Goal: Find contact information

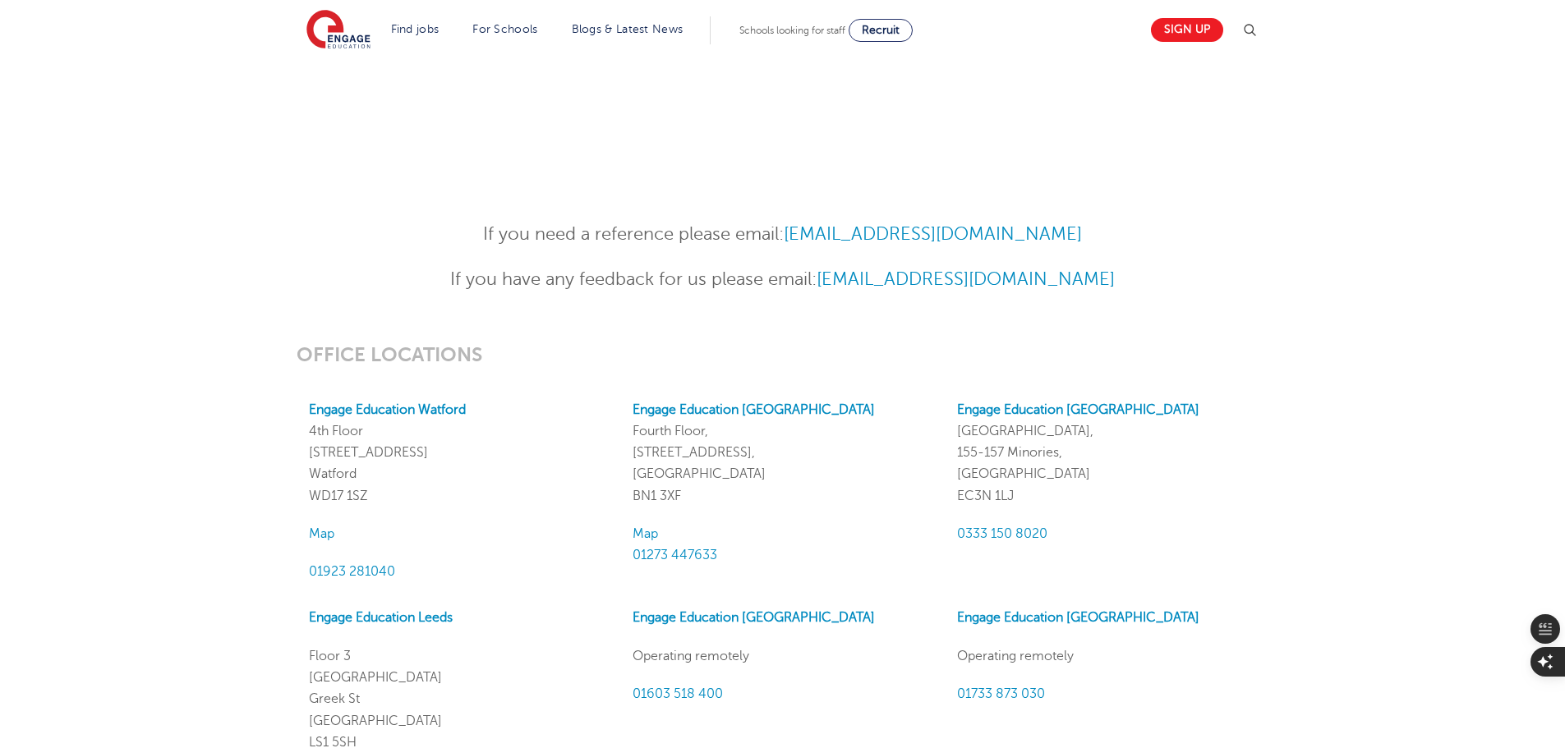
scroll to position [1410, 0]
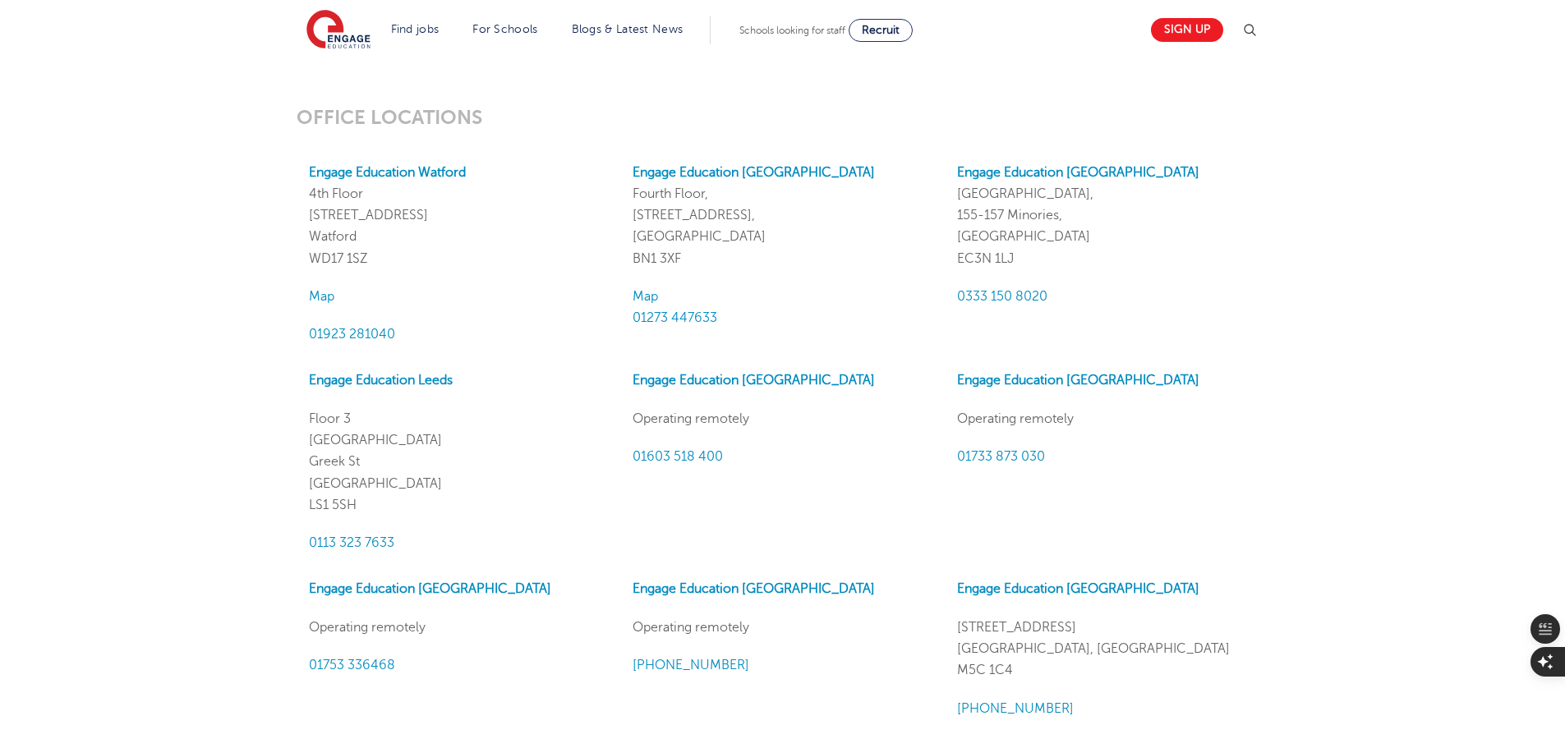
click at [1107, 180] on p "Engage Education London Portsoken House, 155-157 Minories, London EC3N 1LJ" at bounding box center [1106, 216] width 299 height 108
click at [1108, 173] on strong "Engage Education London" at bounding box center [1078, 172] width 242 height 15
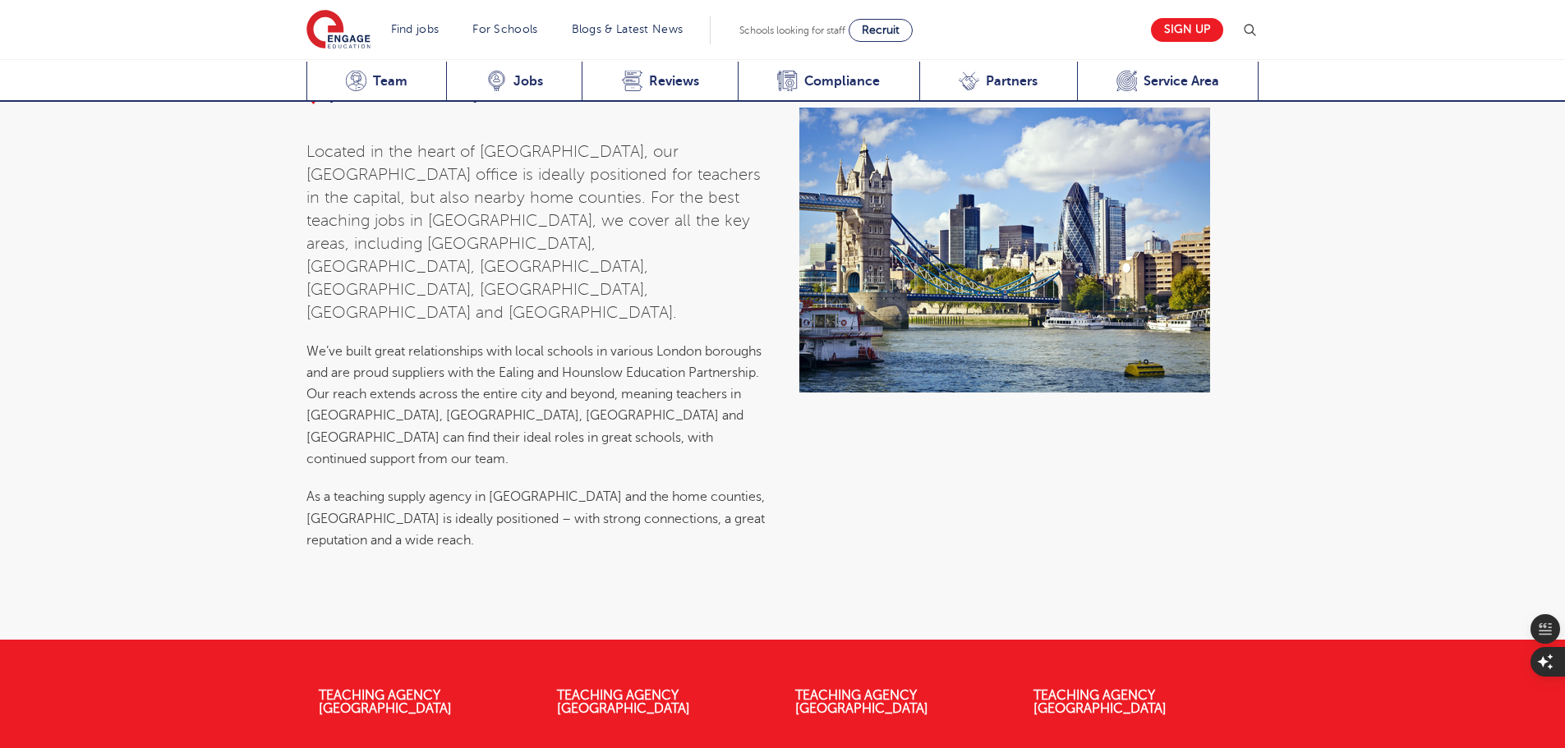
scroll to position [5971, 0]
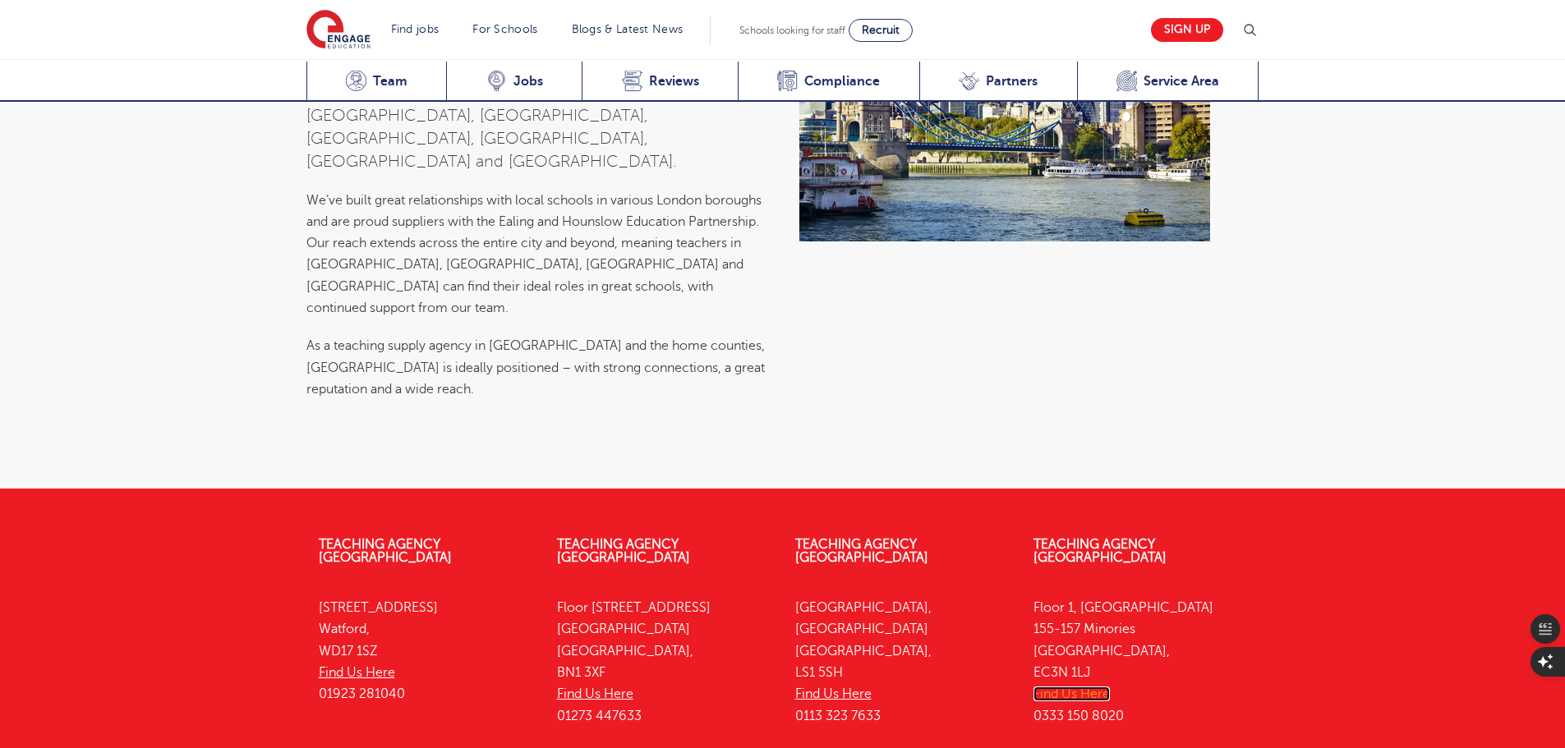
click at [1088, 687] on link "Find Us Here" at bounding box center [1071, 694] width 76 height 15
click at [179, 513] on div "Teaching Agency [GEOGRAPHIC_DATA][STREET_ADDRESS] Find Us Here 01923 281040 Tea…" at bounding box center [782, 721] width 1565 height 416
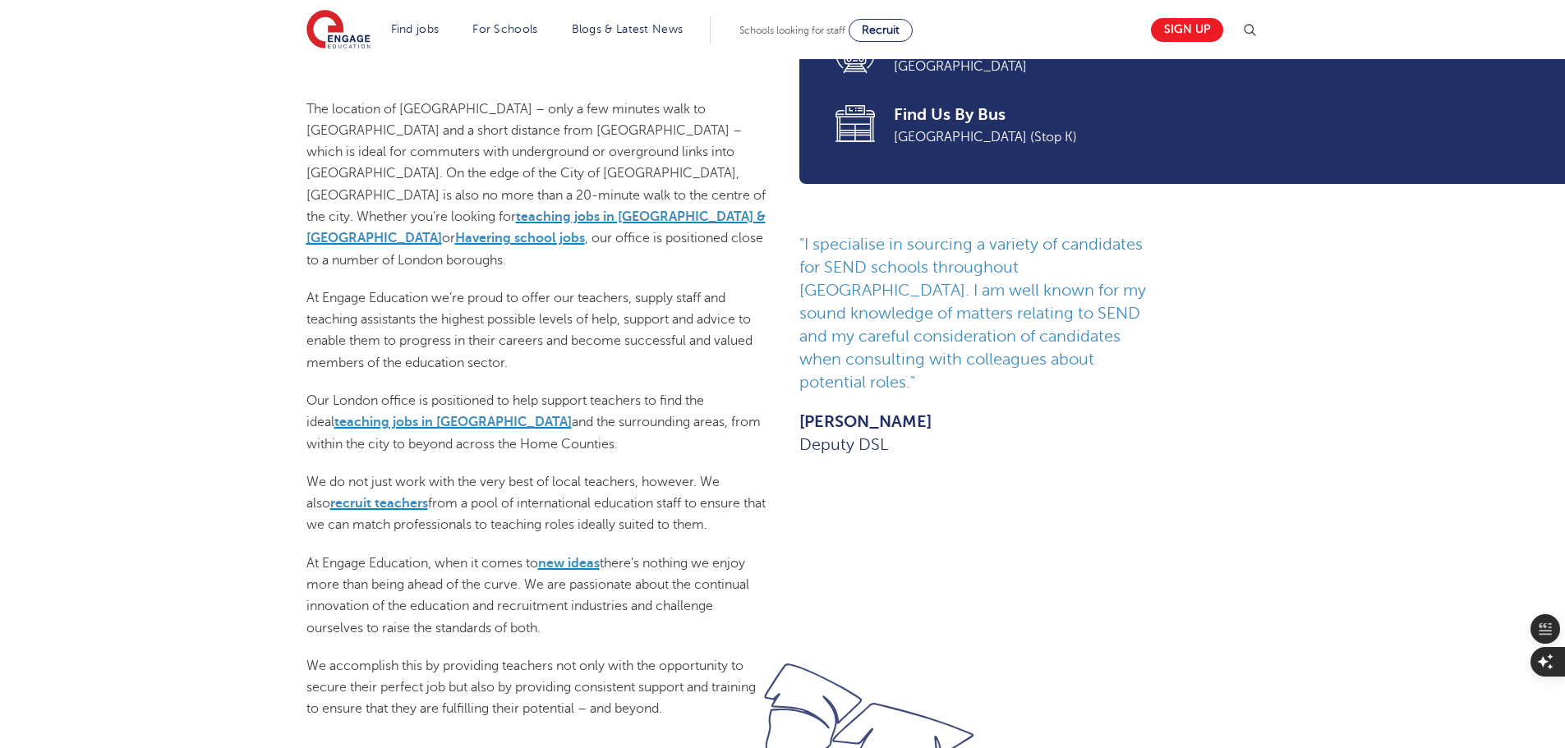
scroll to position [0, 0]
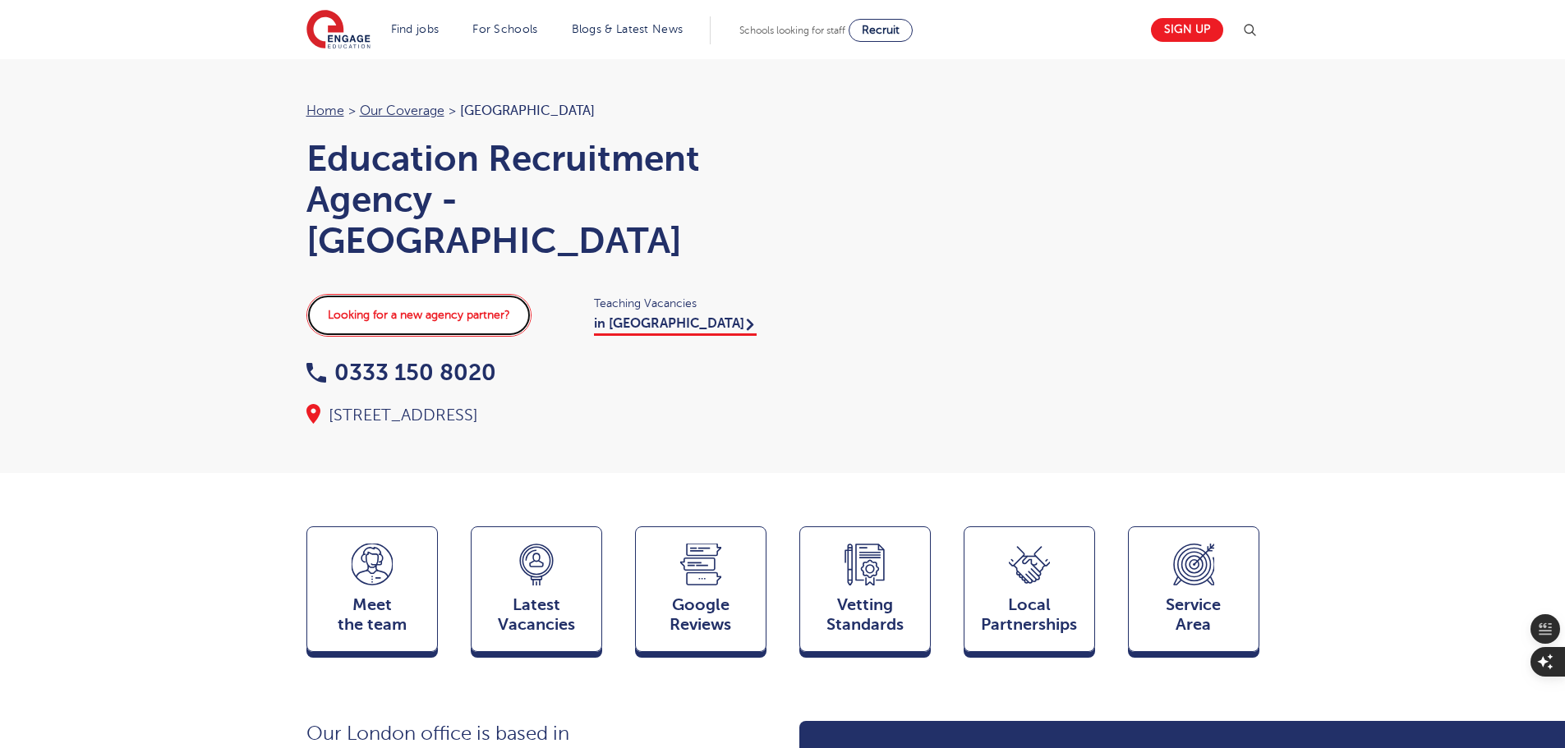
click at [458, 320] on link "Looking for a new agency partner?" at bounding box center [418, 315] width 225 height 43
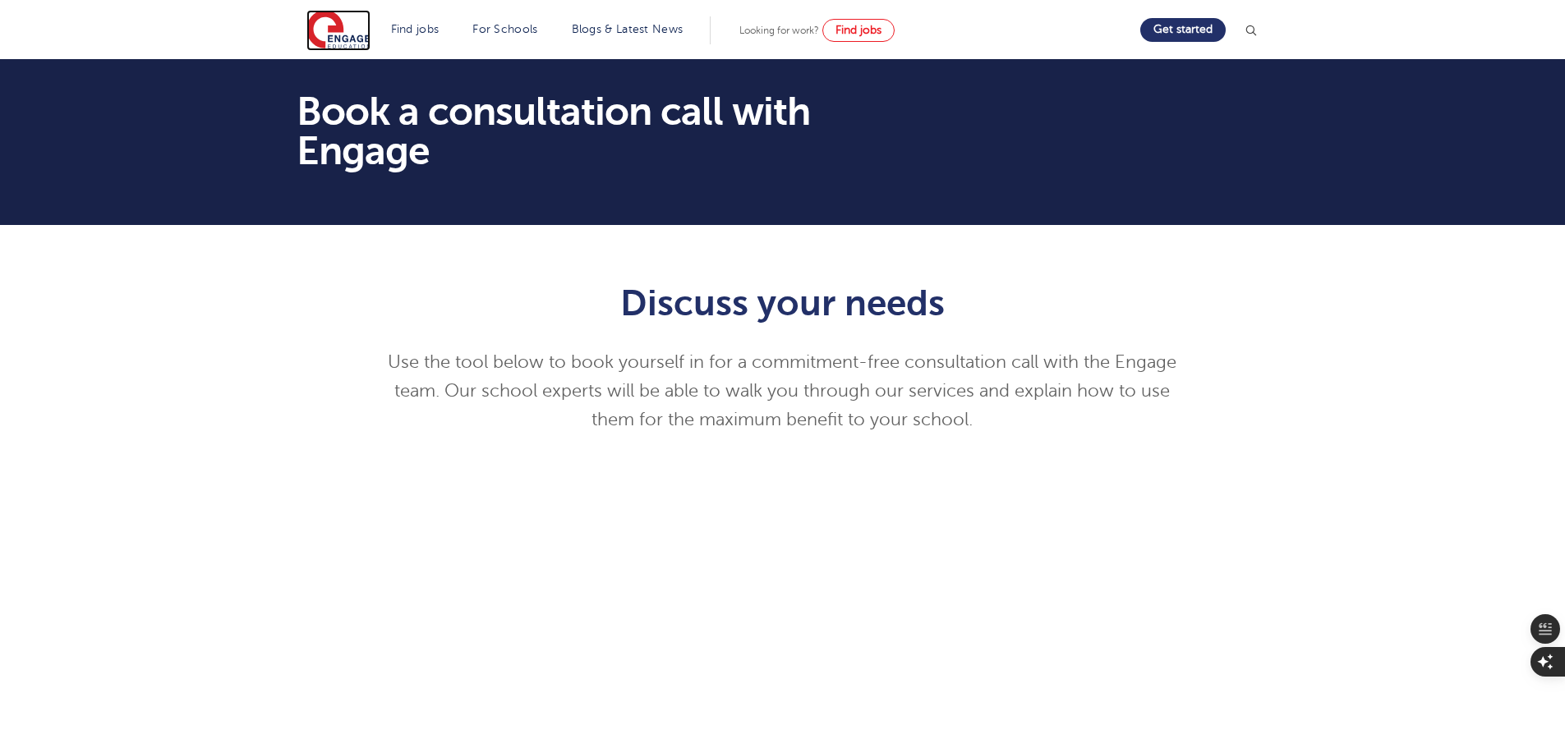
click at [357, 37] on img at bounding box center [338, 30] width 64 height 41
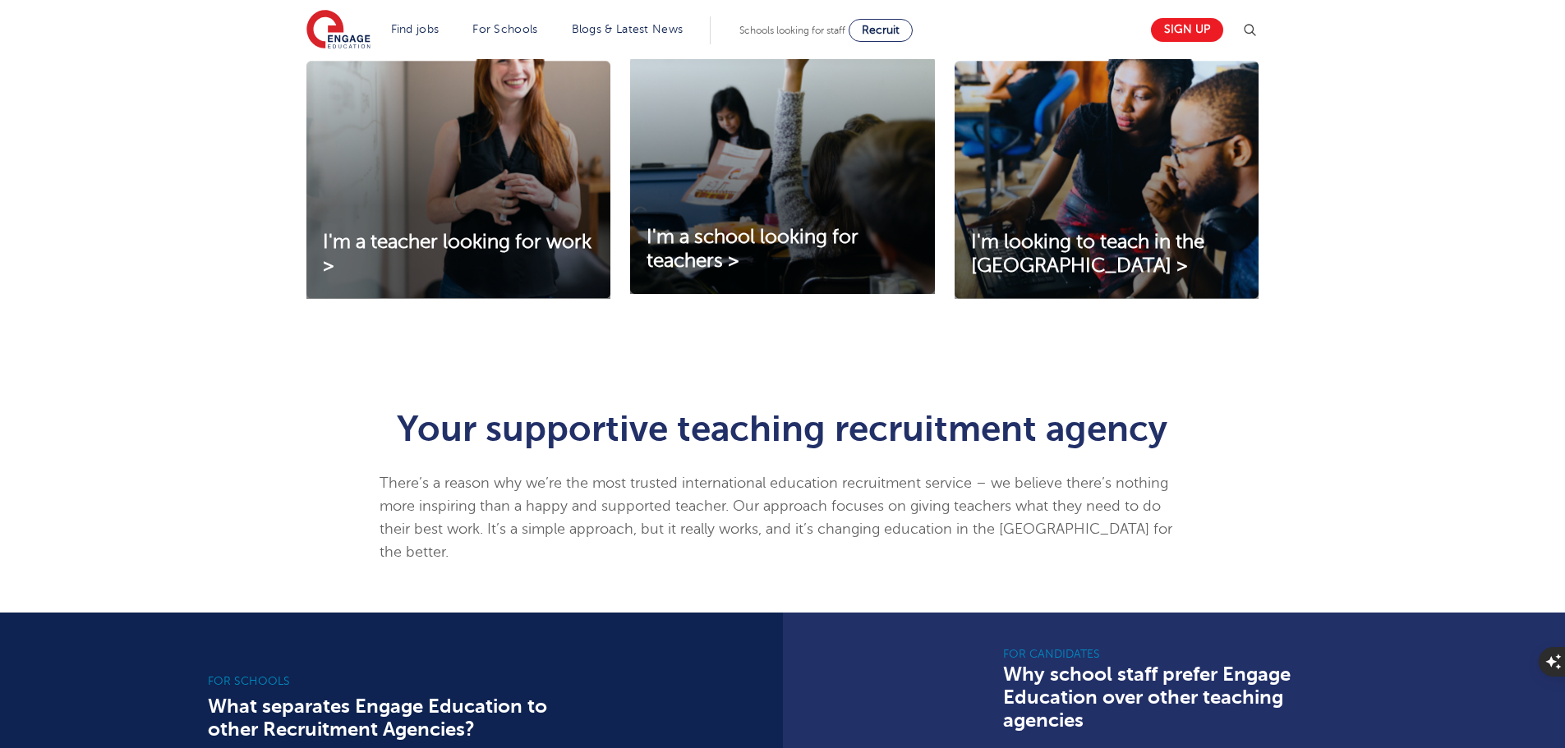
scroll to position [986, 0]
